Goal: Information Seeking & Learning: Compare options

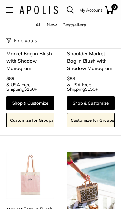
scroll to position [1619, 0]
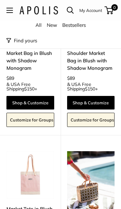
click at [25, 42] on button "Find yours" at bounding box center [21, 40] width 31 height 9
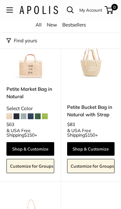
scroll to position [131, 0]
click at [48, 89] on link "Petite Market Bag in Natural" at bounding box center [30, 92] width 48 height 15
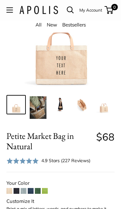
click at [41, 107] on img at bounding box center [38, 107] width 17 height 22
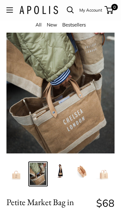
scroll to position [45, 0]
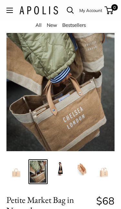
click at [95, 89] on div at bounding box center [60, 79] width 121 height 144
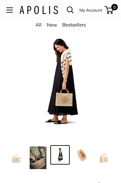
scroll to position [22, 0]
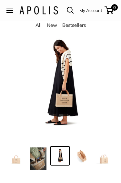
click at [83, 155] on img at bounding box center [82, 155] width 17 height 17
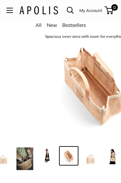
scroll to position [0, 14]
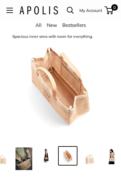
click at [116, 158] on img at bounding box center [111, 155] width 17 height 17
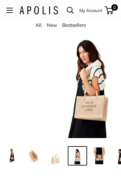
scroll to position [0, 58]
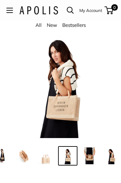
click at [90, 151] on img at bounding box center [89, 155] width 17 height 17
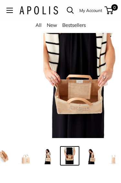
scroll to position [0, 80]
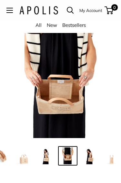
click at [93, 156] on img at bounding box center [89, 155] width 17 height 17
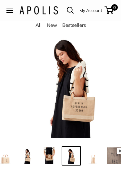
scroll to position [0, 102]
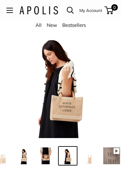
click at [117, 151] on icon at bounding box center [116, 150] width 3 height 3
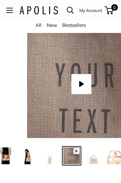
scroll to position [0, 146]
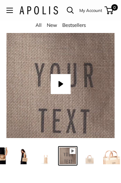
click at [94, 159] on img at bounding box center [89, 155] width 17 height 17
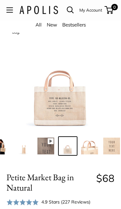
scroll to position [31, 0]
click at [66, 108] on img at bounding box center [60, 74] width 108 height 108
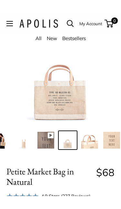
scroll to position [51, 0]
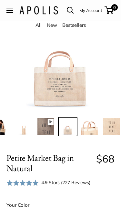
click at [78, 25] on link "Bestsellers" at bounding box center [74, 25] width 24 height 6
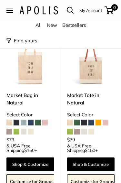
scroll to position [54, 0]
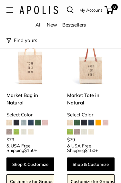
click at [94, 69] on img at bounding box center [91, 61] width 48 height 48
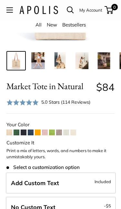
scroll to position [117, 0]
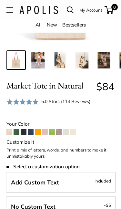
click at [38, 62] on img at bounding box center [38, 60] width 17 height 17
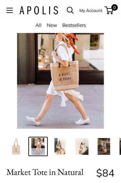
scroll to position [31, 0]
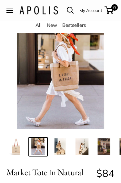
click at [62, 147] on img at bounding box center [60, 146] width 17 height 17
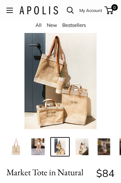
click at [83, 143] on img at bounding box center [82, 146] width 17 height 17
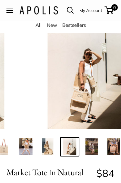
scroll to position [0, 14]
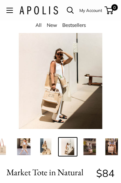
click at [92, 144] on img at bounding box center [89, 146] width 17 height 17
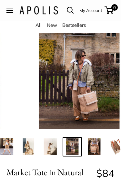
scroll to position [0, 36]
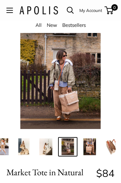
click at [91, 145] on img at bounding box center [89, 146] width 17 height 17
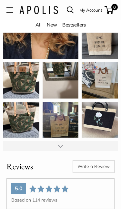
scroll to position [952, 0]
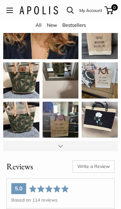
click at [109, 121] on div "This is a gift for a friend. I cannot wait to give it to her! This bag turned o…" at bounding box center [100, 120] width 36 height 36
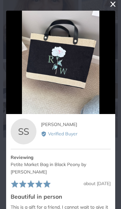
scroll to position [2, 0]
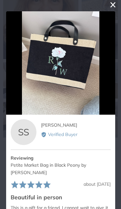
click at [113, 5] on button "close this modal window" at bounding box center [113, 5] width 8 height 8
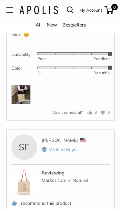
scroll to position [1886, 0]
click at [23, 93] on img at bounding box center [20, 94] width 19 height 19
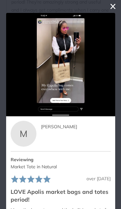
click at [114, 7] on button "close this modal window" at bounding box center [113, 7] width 8 height 8
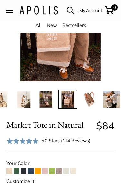
scroll to position [78, 0]
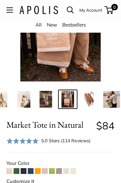
click at [18, 171] on span at bounding box center [17, 171] width 6 height 6
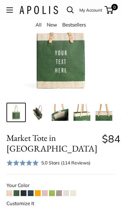
scroll to position [56, 0]
click at [24, 182] on span at bounding box center [24, 193] width 6 height 6
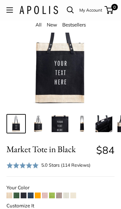
scroll to position [54, 0]
click at [30, 196] on span at bounding box center [31, 195] width 6 height 6
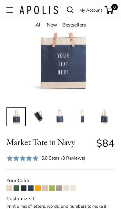
scroll to position [52, 0]
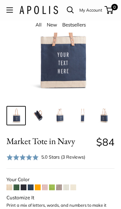
click at [46, 188] on span at bounding box center [45, 188] width 6 height 6
